Goal: Transaction & Acquisition: Purchase product/service

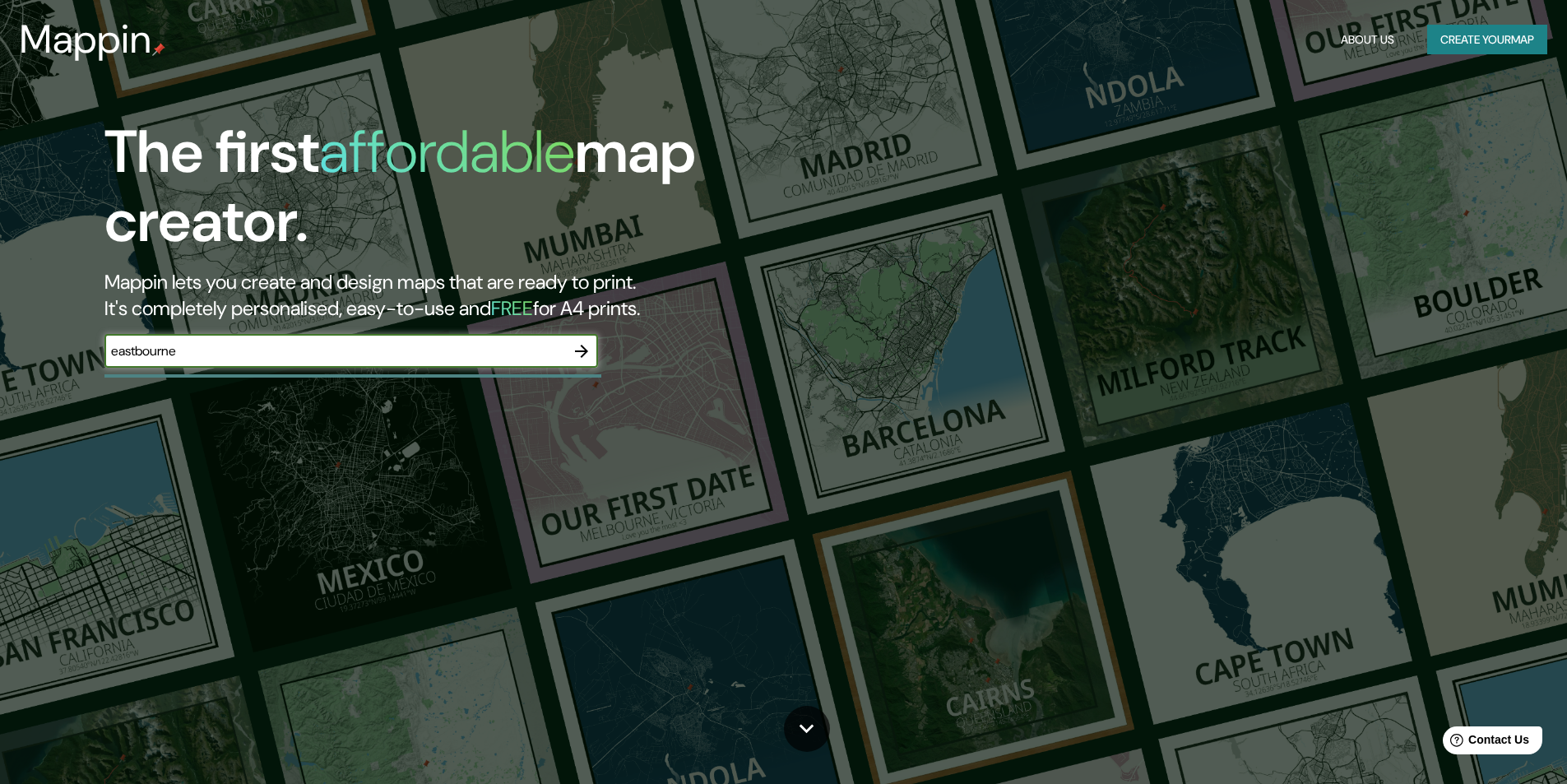
type input "eastbourne"
click at [576, 343] on icon "button" at bounding box center [582, 350] width 20 height 20
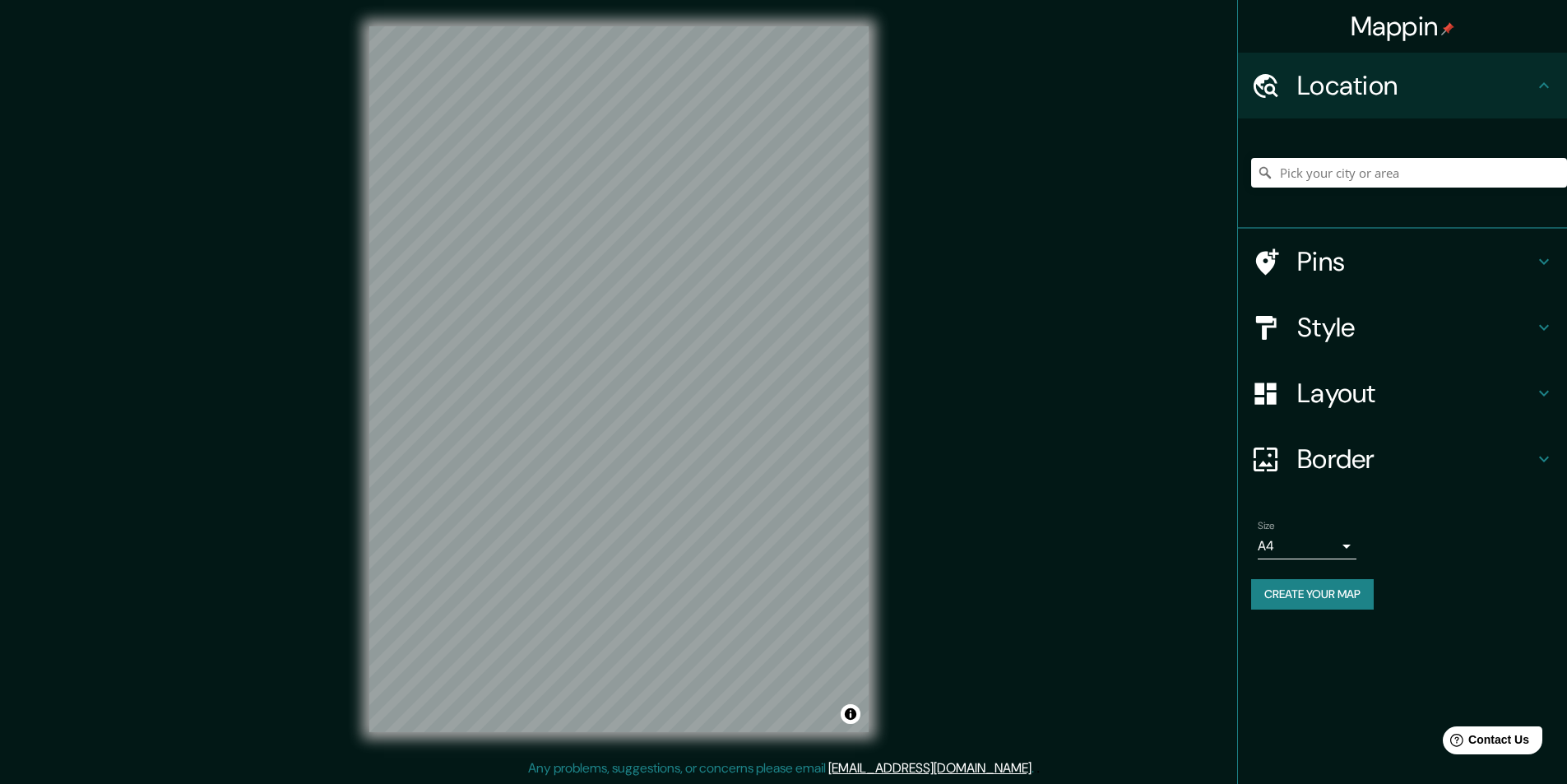
click at [1437, 255] on h4 "Pins" at bounding box center [1416, 261] width 237 height 33
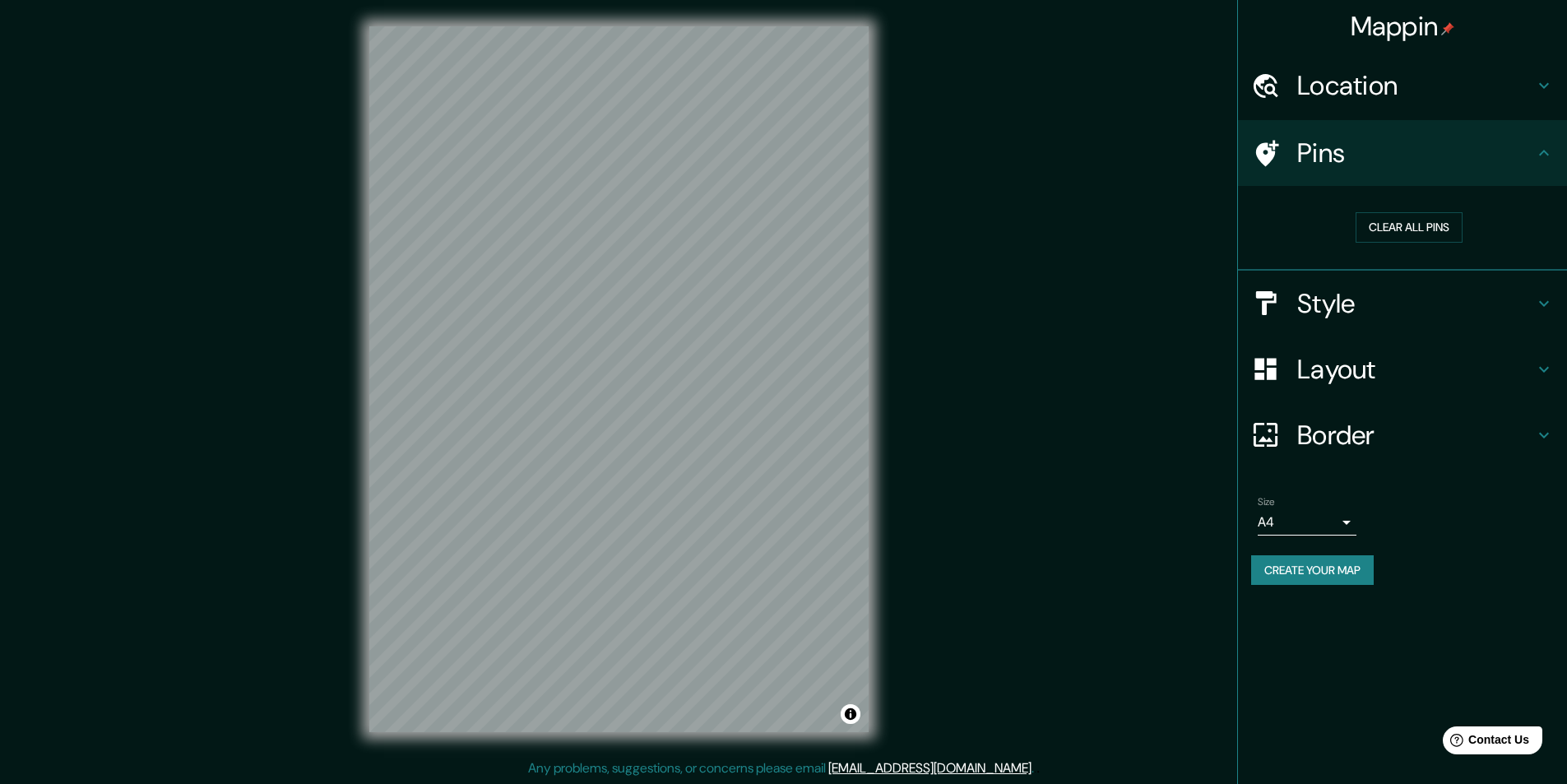
click at [1465, 166] on h4 "Pins" at bounding box center [1416, 153] width 237 height 33
click at [1427, 229] on button "Clear all pins" at bounding box center [1409, 227] width 107 height 31
click at [1428, 85] on h4 "Location" at bounding box center [1416, 86] width 237 height 33
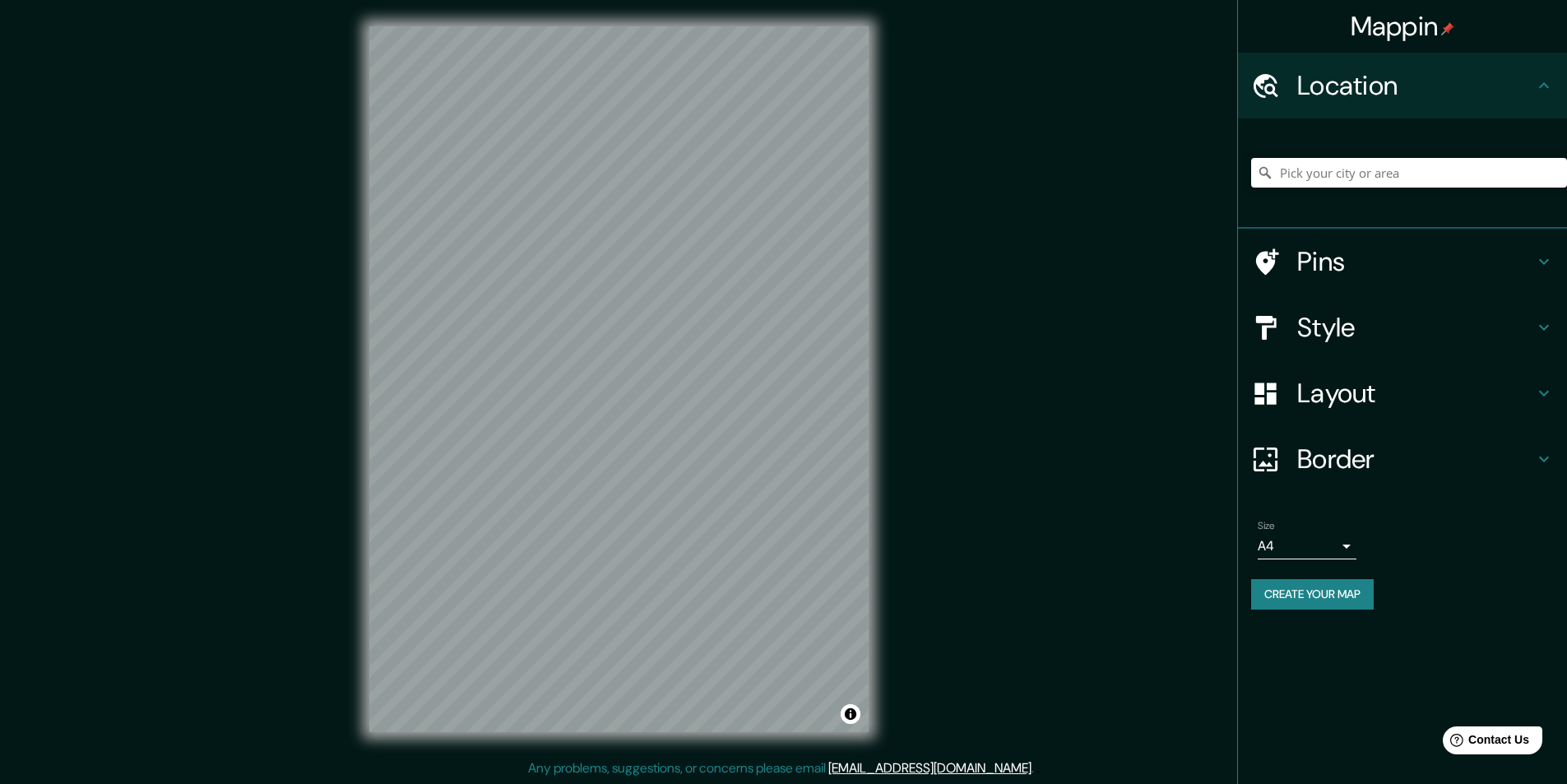
drag, startPoint x: 1437, startPoint y: 94, endPoint x: 1427, endPoint y: 145, distance: 52.0
click at [1437, 95] on h4 "Location" at bounding box center [1416, 86] width 237 height 33
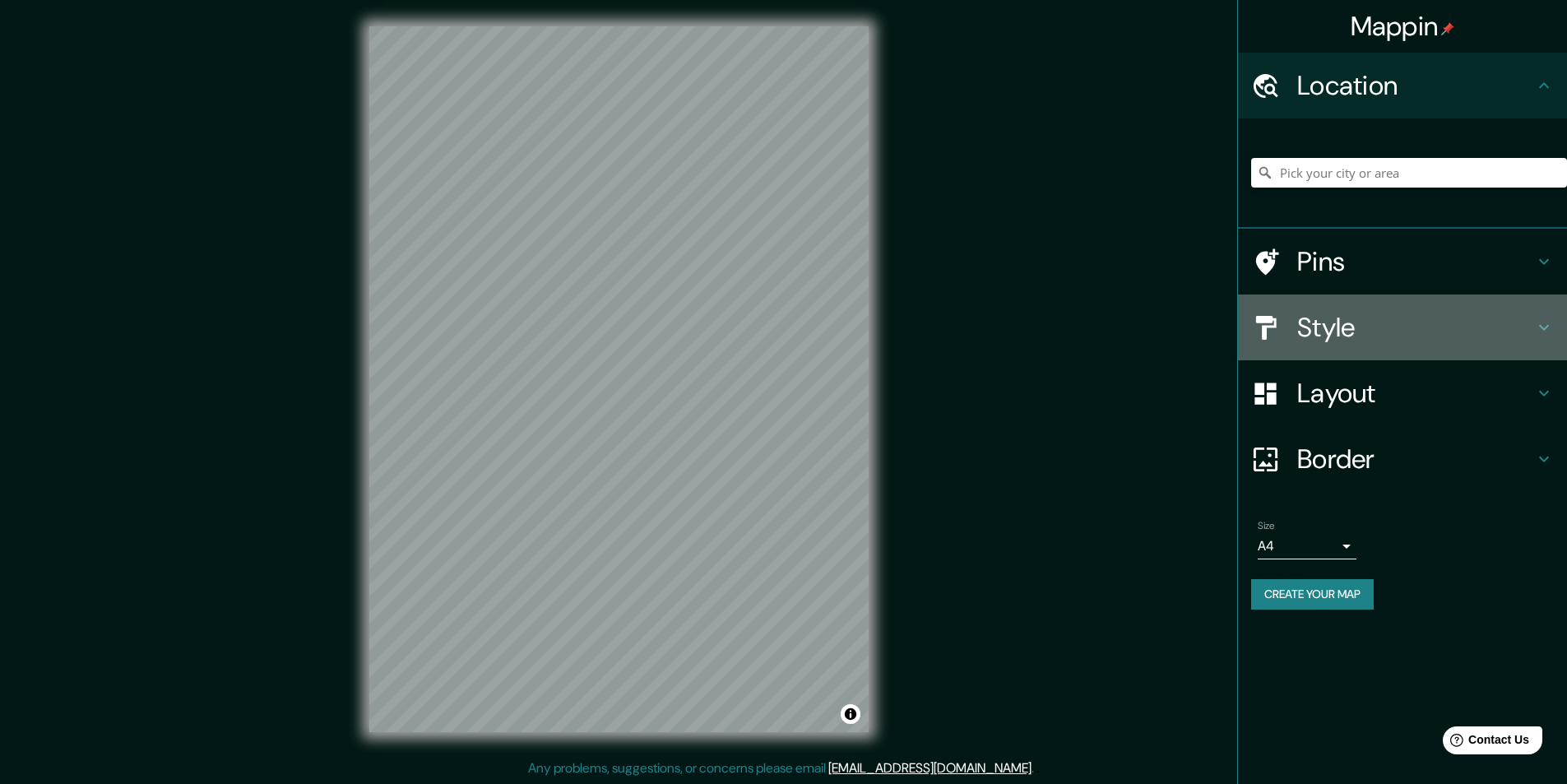
click at [1397, 324] on h4 "Style" at bounding box center [1416, 328] width 237 height 33
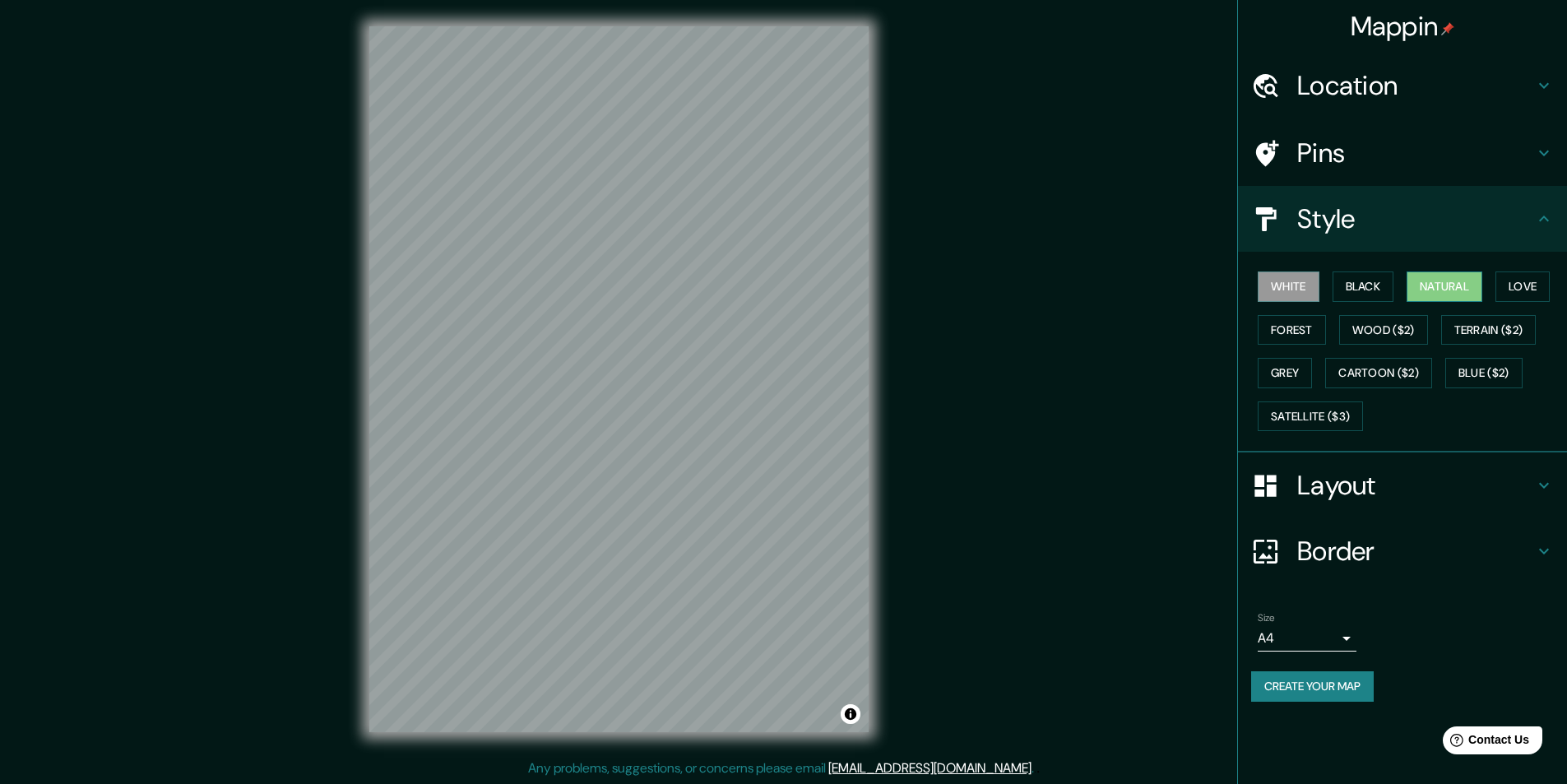
click at [1473, 282] on button "Natural" at bounding box center [1445, 286] width 76 height 31
click at [1535, 287] on button "Love" at bounding box center [1522, 286] width 54 height 31
click at [1326, 319] on button "Forest" at bounding box center [1292, 330] width 68 height 31
click at [1386, 324] on button "Wood ($2)" at bounding box center [1384, 330] width 89 height 31
click at [1271, 365] on button "Grey" at bounding box center [1285, 372] width 54 height 31
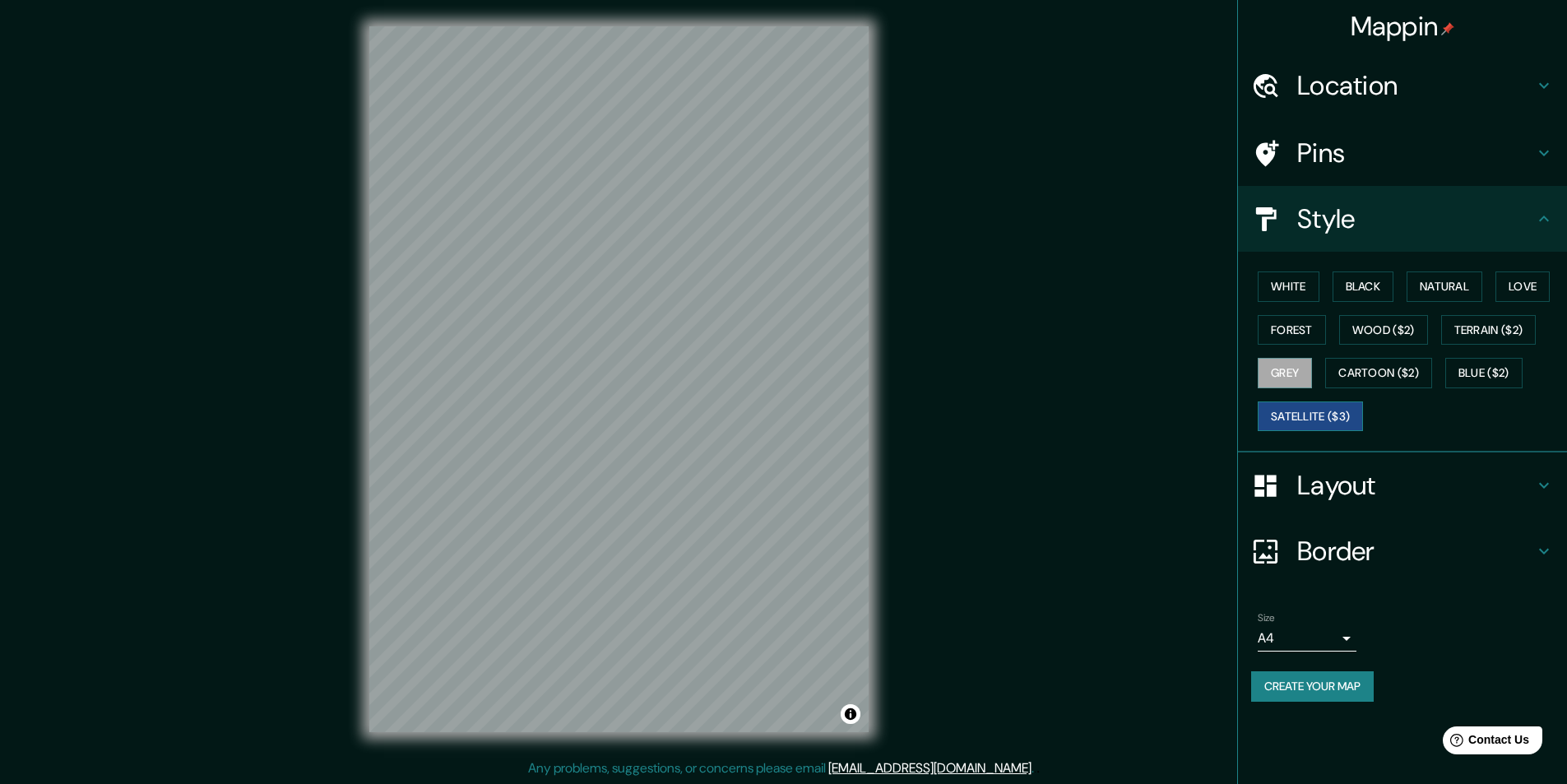
click at [1299, 416] on button "Satellite ($3)" at bounding box center [1310, 416] width 105 height 31
click at [1507, 328] on button "Terrain ($2)" at bounding box center [1488, 330] width 95 height 31
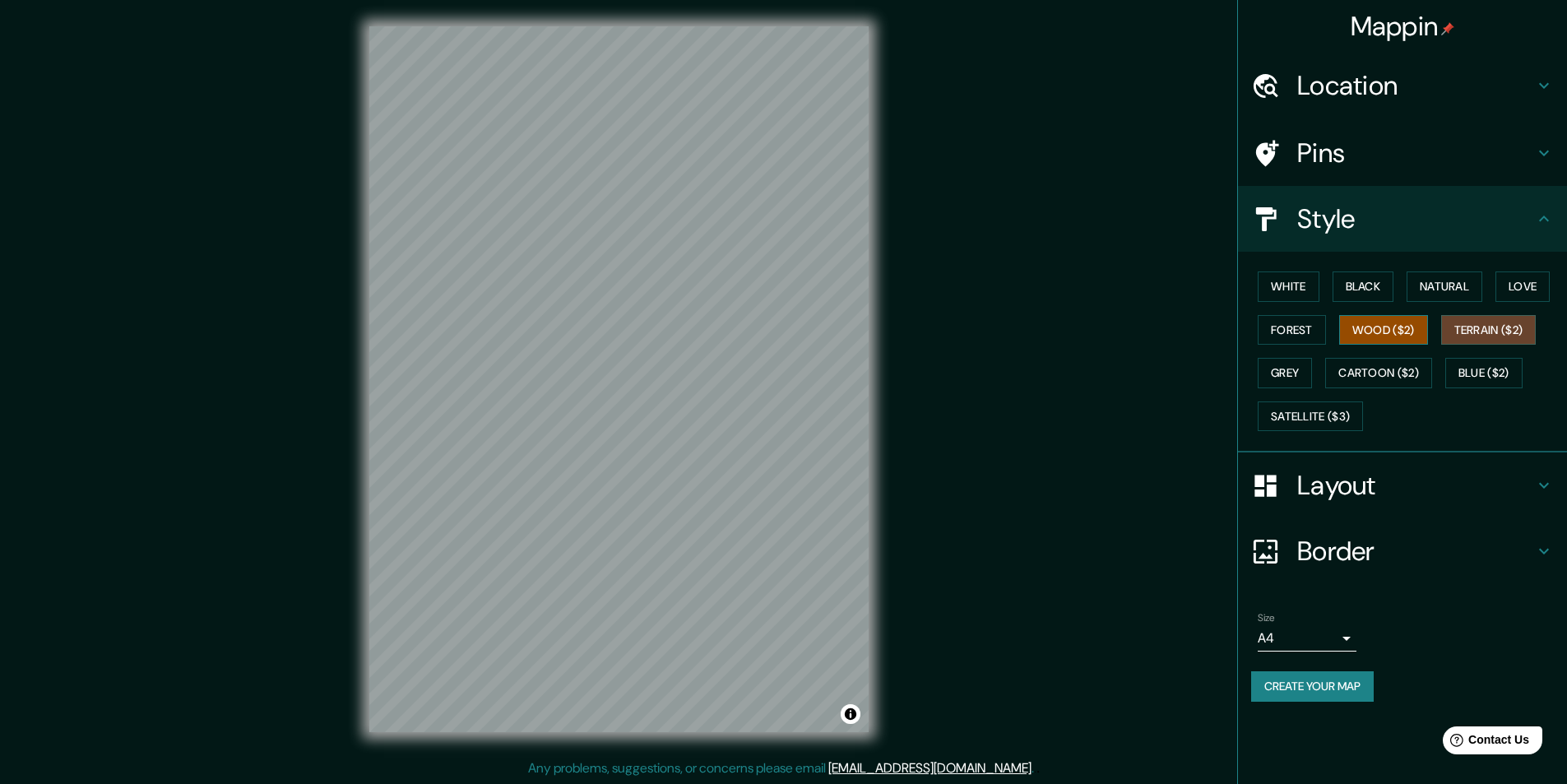
click at [1389, 332] on button "Wood ($2)" at bounding box center [1384, 330] width 89 height 31
click at [1482, 291] on button "Natural" at bounding box center [1445, 286] width 76 height 31
click at [1550, 286] on button "Love" at bounding box center [1522, 286] width 54 height 31
click at [1514, 331] on button "Terrain ($2)" at bounding box center [1488, 330] width 95 height 31
